Goal: Task Accomplishment & Management: Complete application form

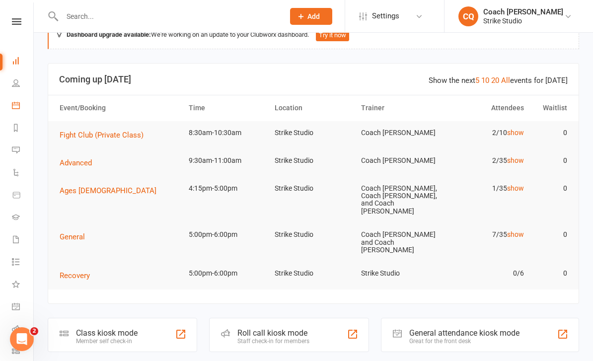
click at [13, 110] on link "Calendar" at bounding box center [23, 106] width 22 height 22
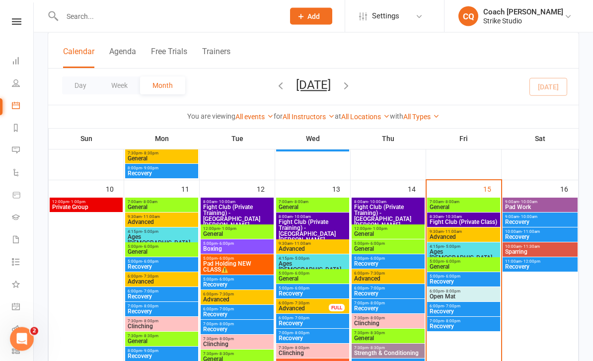
scroll to position [423, 0]
click at [475, 210] on span "General" at bounding box center [463, 207] width 69 height 6
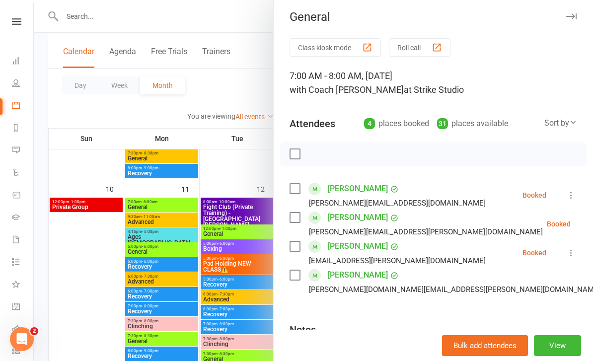
scroll to position [1, 0]
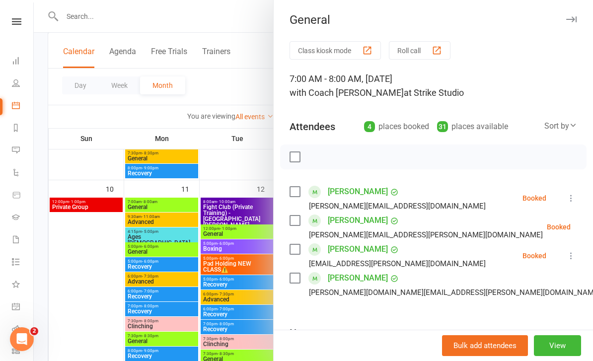
click at [352, 54] on button "Class kiosk mode" at bounding box center [335, 50] width 91 height 18
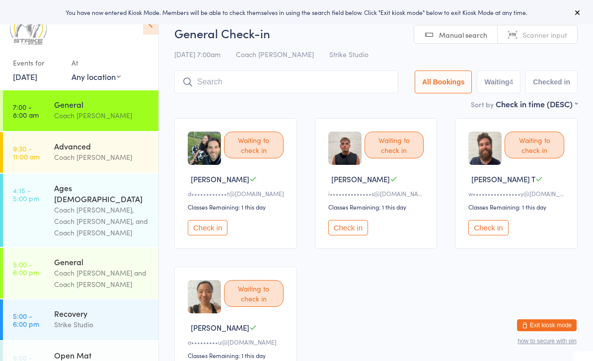
click at [218, 235] on button "Check in" at bounding box center [208, 227] width 40 height 15
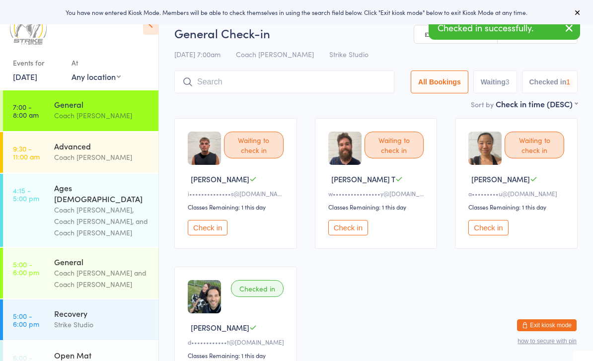
click at [202, 236] on button "Check in" at bounding box center [208, 227] width 40 height 15
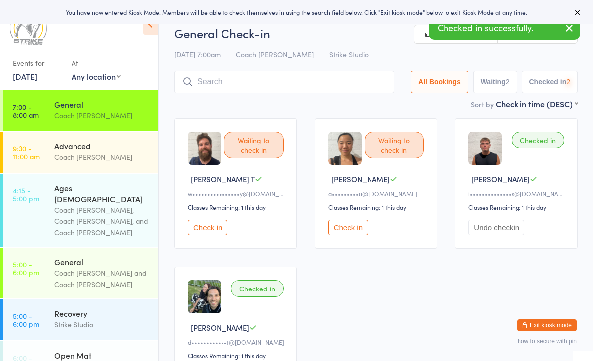
click at [221, 236] on button "Check in" at bounding box center [208, 227] width 40 height 15
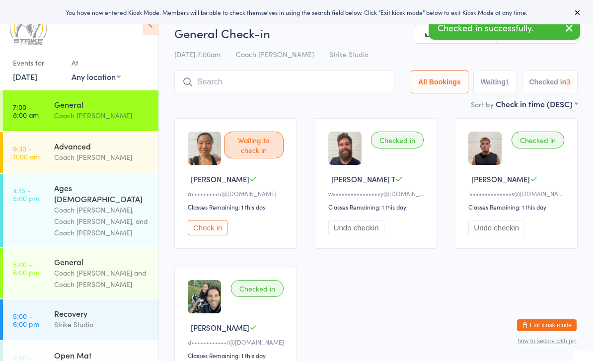
click at [215, 236] on button "Check in" at bounding box center [208, 227] width 40 height 15
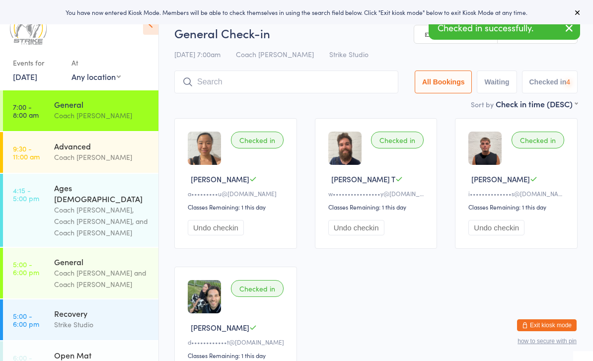
click at [297, 85] on input "search" at bounding box center [286, 82] width 224 height 23
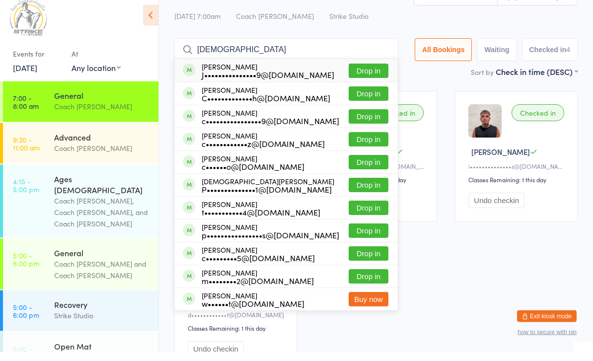
scroll to position [18, 0]
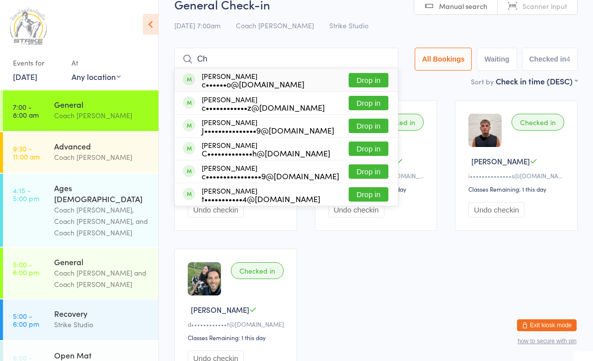
type input "C"
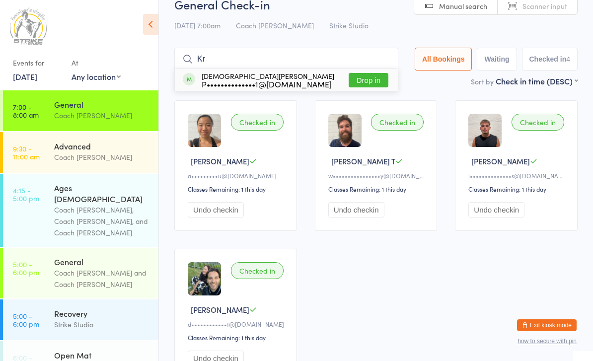
type input "K"
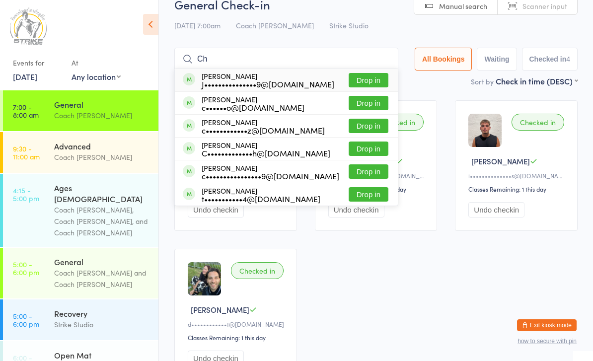
type input "C"
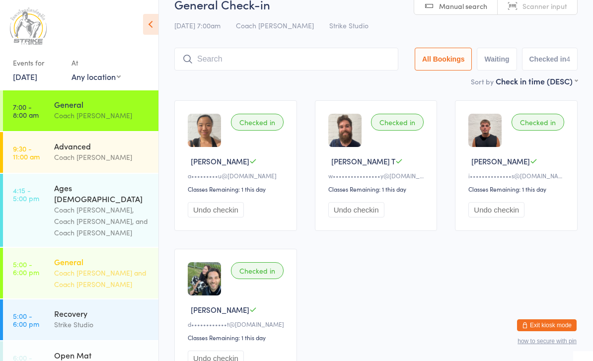
click at [61, 256] on div "General" at bounding box center [102, 261] width 96 height 11
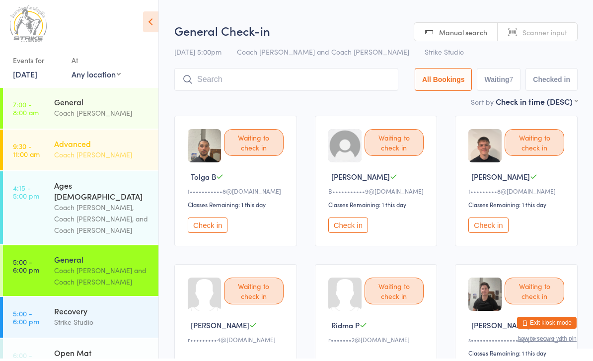
click at [33, 156] on time "9:30 - 11:00 am" at bounding box center [26, 153] width 27 height 16
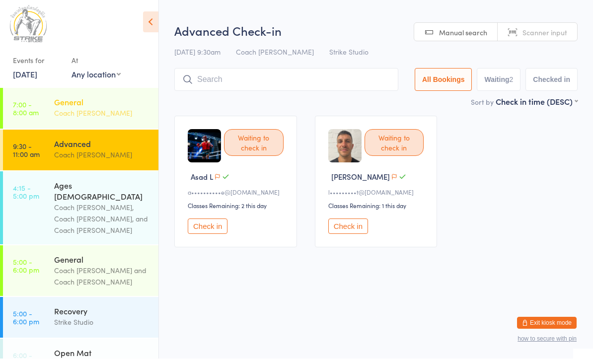
click at [59, 110] on div "Coach [PERSON_NAME]" at bounding box center [102, 115] width 96 height 11
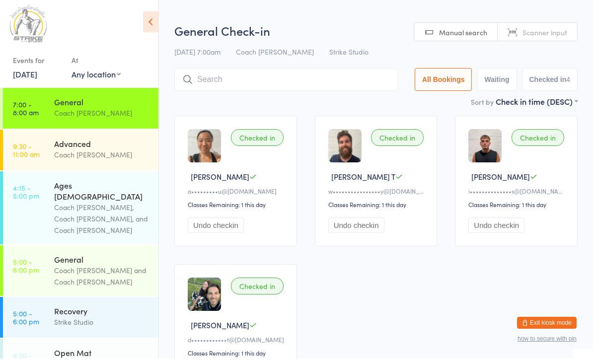
click at [553, 331] on button "Exit kiosk mode" at bounding box center [547, 326] width 60 height 12
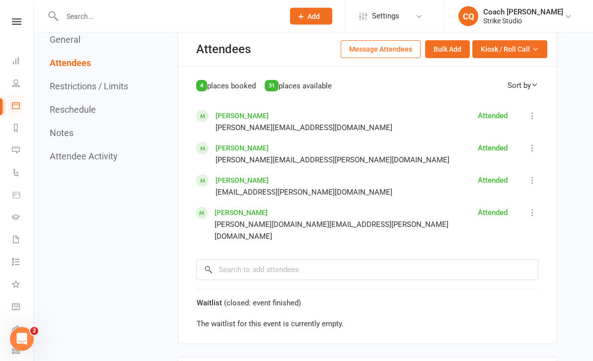
scroll to position [593, 0]
click at [17, 107] on icon at bounding box center [16, 105] width 8 height 8
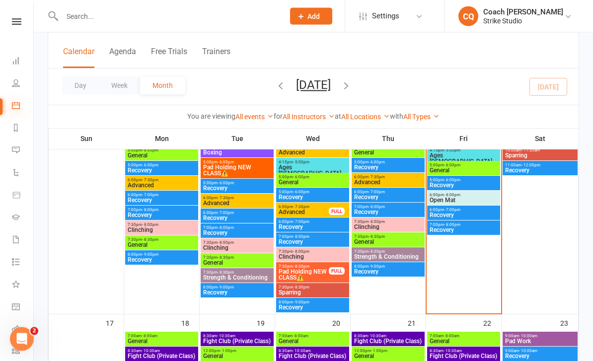
scroll to position [519, 0]
click at [315, 293] on span "Sparring" at bounding box center [312, 293] width 69 height 6
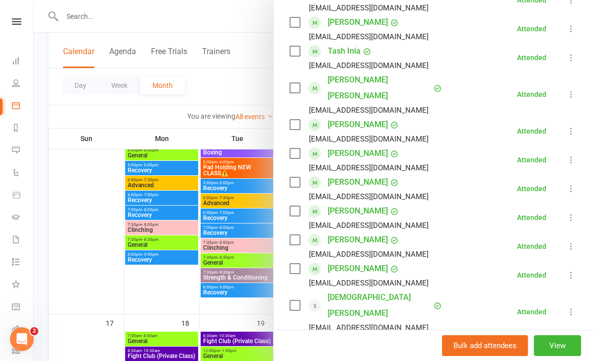
scroll to position [228, 0]
click at [13, 109] on link "Calendar" at bounding box center [23, 106] width 22 height 22
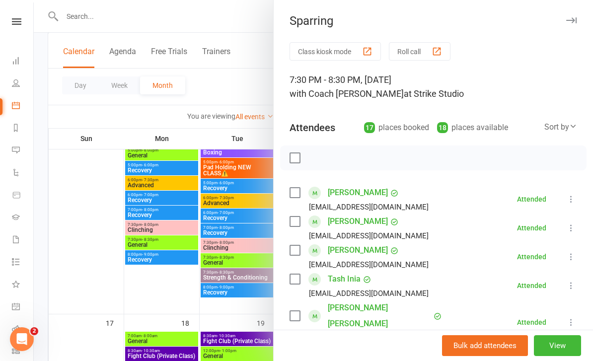
click at [75, 133] on div at bounding box center [314, 180] width 560 height 361
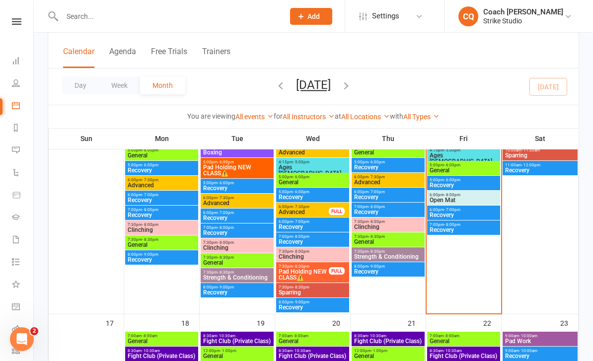
click at [17, 32] on div "Clubworx" at bounding box center [16, 34] width 33 height 32
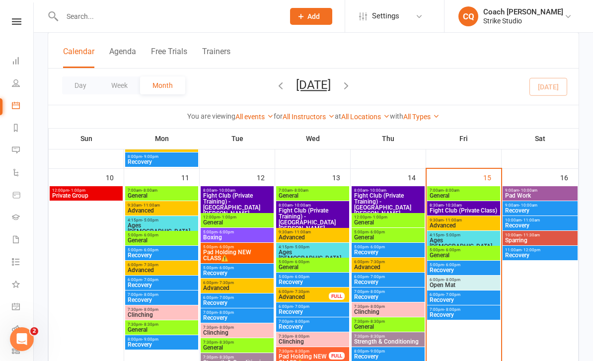
scroll to position [434, 0]
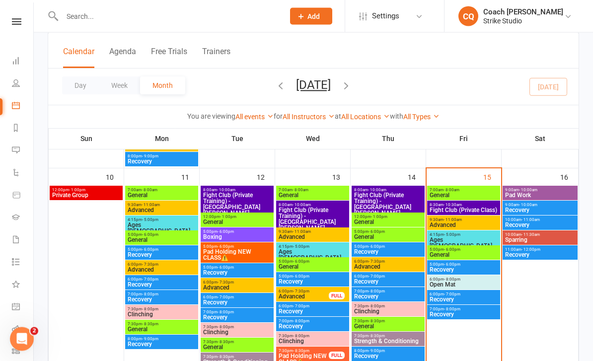
click at [477, 198] on span "General" at bounding box center [463, 196] width 69 height 6
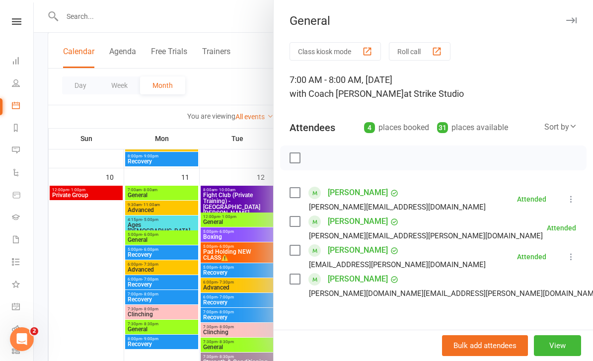
click at [343, 56] on button "Class kiosk mode" at bounding box center [335, 51] width 91 height 18
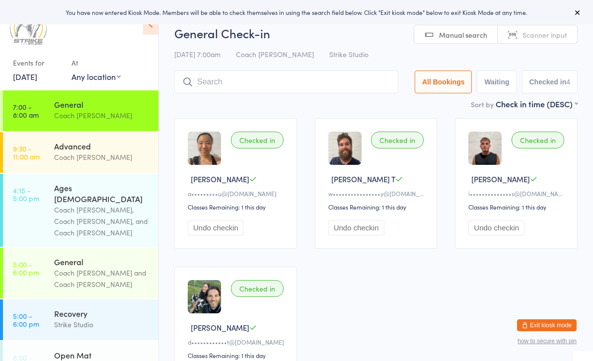
click at [556, 320] on button "Exit kiosk mode" at bounding box center [547, 326] width 60 height 12
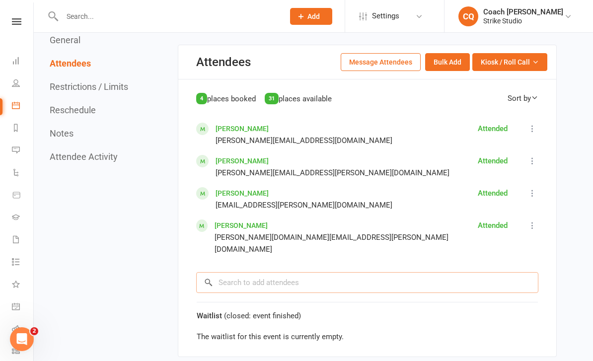
click at [421, 272] on input "search" at bounding box center [367, 282] width 342 height 21
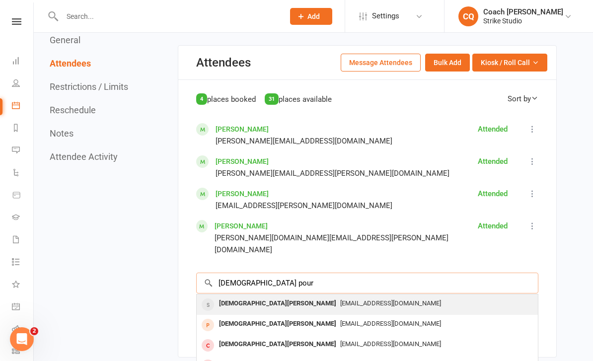
type input "[DEMOGRAPHIC_DATA] pour"
click at [334, 297] on div "[EMAIL_ADDRESS][DOMAIN_NAME]" at bounding box center [367, 304] width 333 height 14
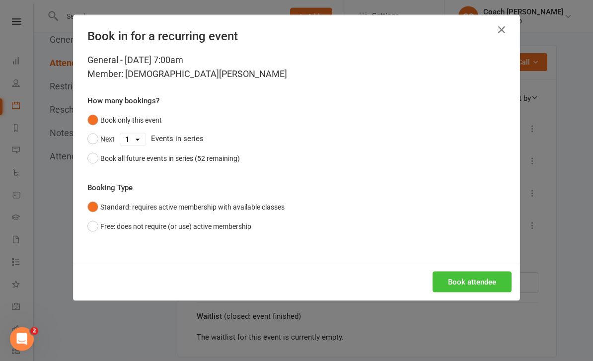
click at [474, 283] on button "Book attendee" at bounding box center [472, 282] width 79 height 21
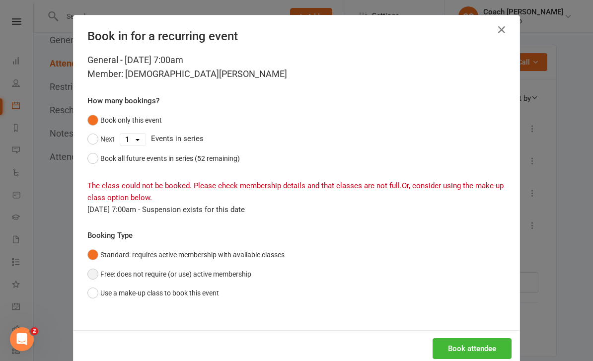
click at [248, 278] on button "Free: does not require (or use) active membership" at bounding box center [169, 274] width 164 height 19
click at [485, 349] on button "Book attendee" at bounding box center [472, 348] width 79 height 21
click at [94, 291] on button "Use a make-up class to book this event" at bounding box center [153, 293] width 132 height 19
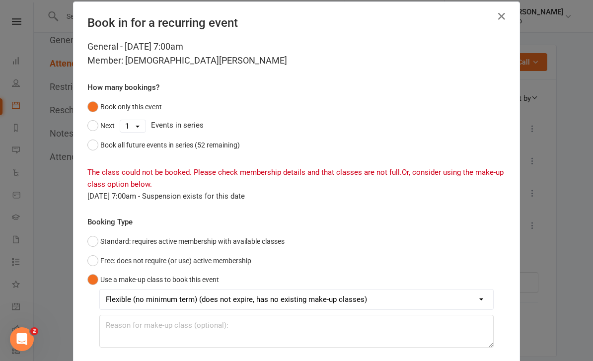
scroll to position [10, 0]
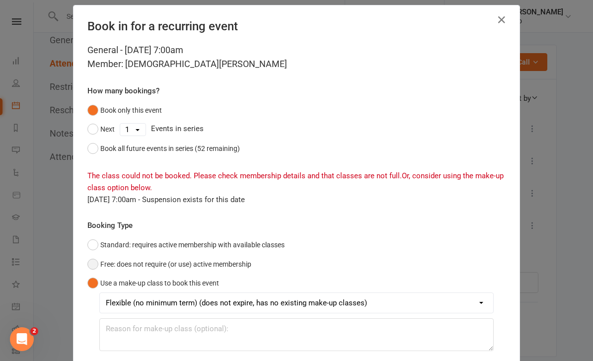
click at [92, 261] on button "Free: does not require (or use) active membership" at bounding box center [169, 264] width 164 height 19
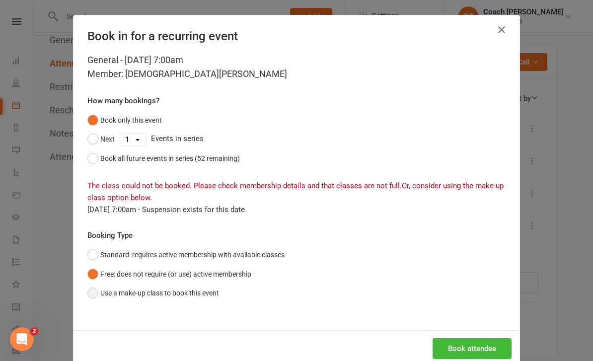
click at [93, 288] on button "Use a make-up class to book this event" at bounding box center [153, 293] width 132 height 19
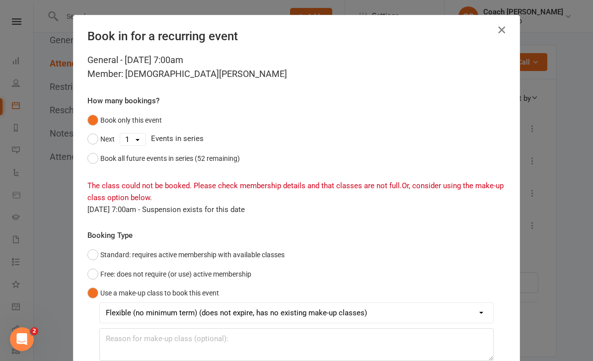
click at [507, 25] on icon "button" at bounding box center [502, 30] width 12 height 12
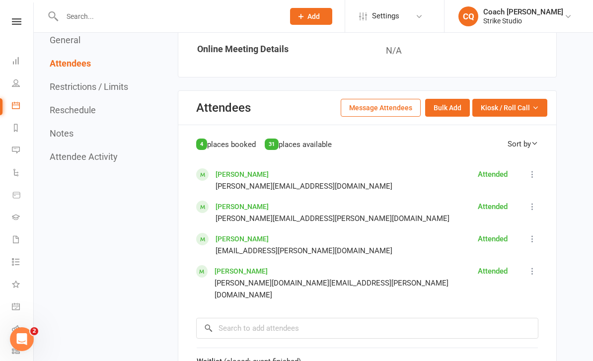
scroll to position [567, 0]
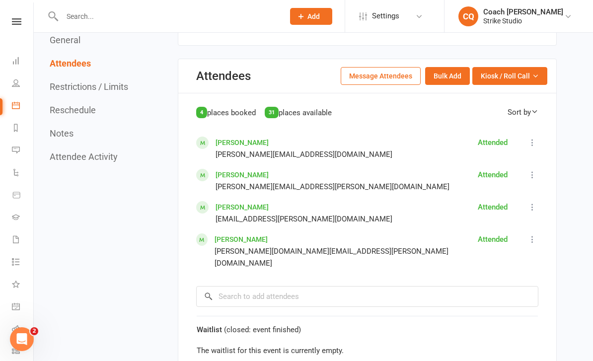
click at [90, 63] on button "Attendees" at bounding box center [70, 63] width 41 height 10
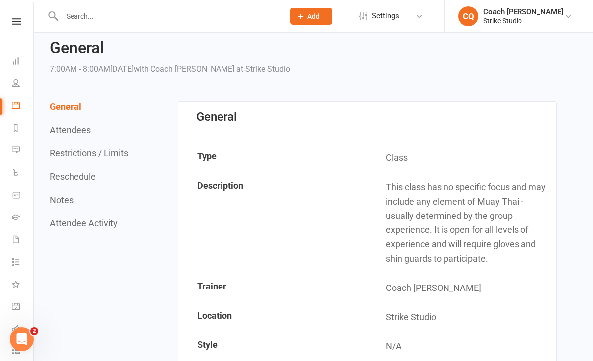
scroll to position [0, 0]
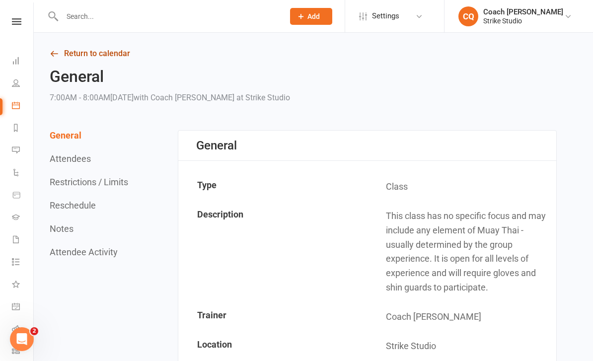
click at [131, 52] on link "Return to calendar" at bounding box center [303, 54] width 507 height 14
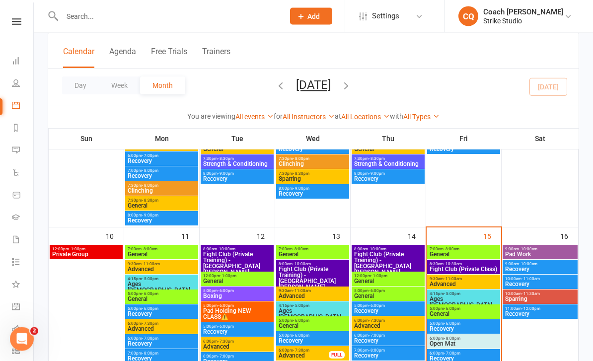
scroll to position [431, 0]
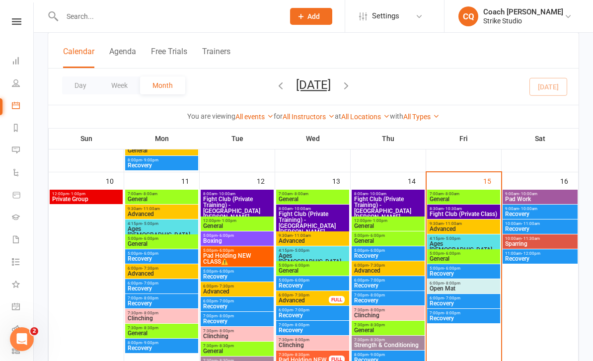
click at [490, 213] on span "Fight Club (Private Class)" at bounding box center [463, 214] width 69 height 6
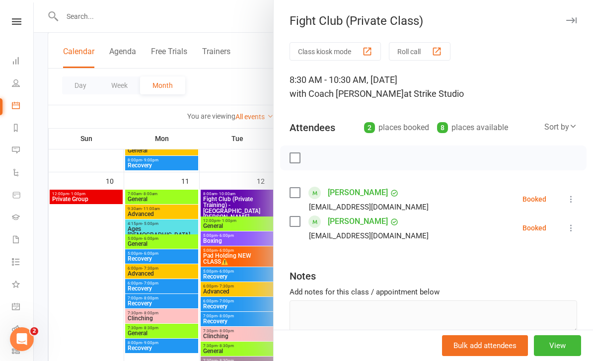
click at [228, 266] on div at bounding box center [314, 180] width 560 height 361
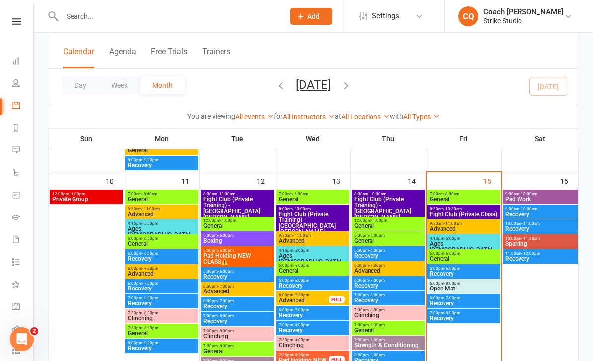
click at [468, 228] on span "Advanced" at bounding box center [463, 229] width 69 height 6
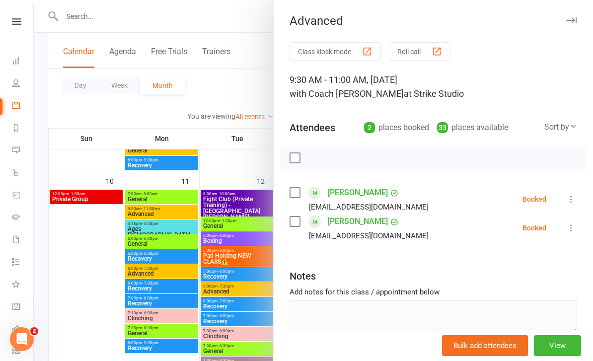
click at [243, 314] on div at bounding box center [314, 180] width 560 height 361
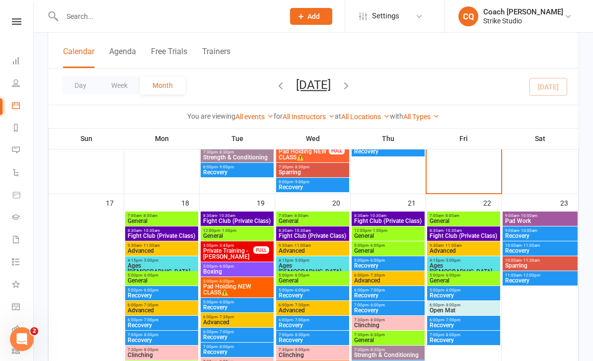
scroll to position [641, 0]
